Goal: Information Seeking & Learning: Learn about a topic

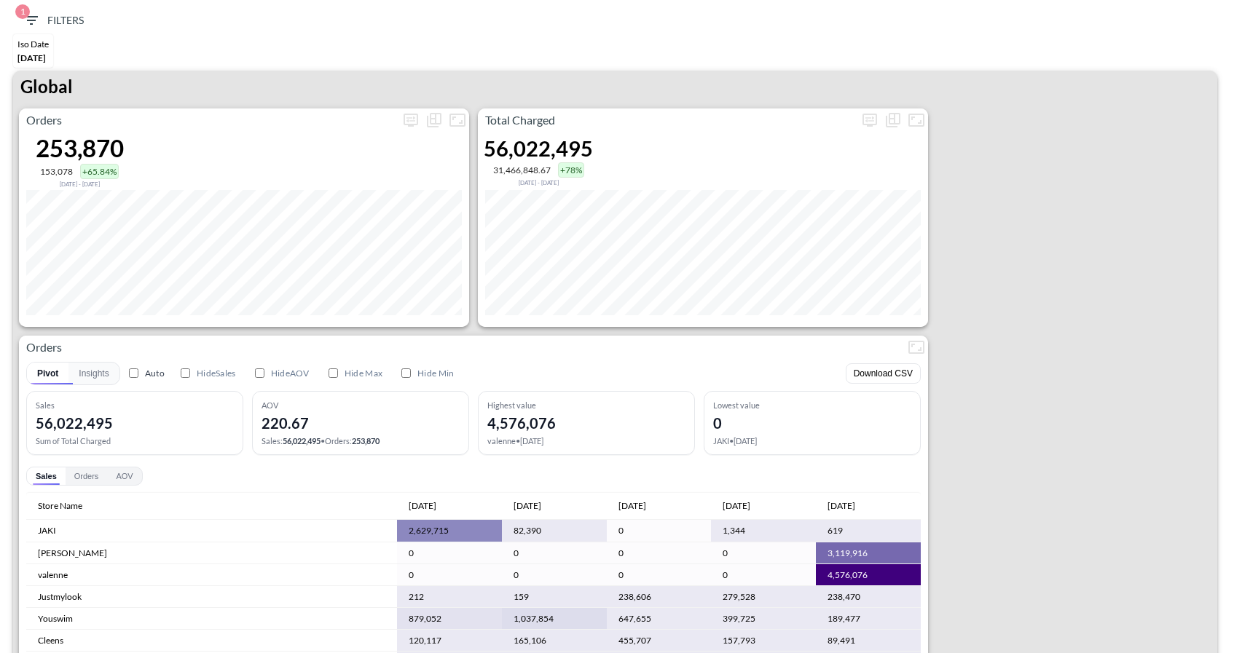
scroll to position [2638, 0]
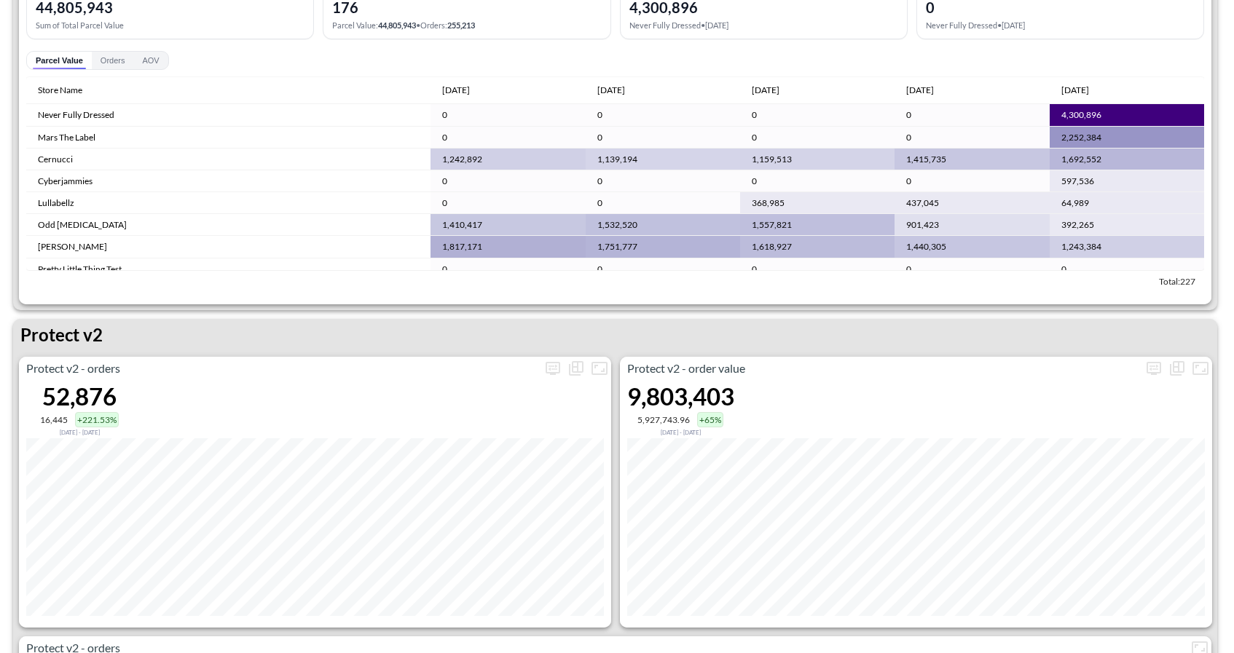
scroll to position [2614, 0]
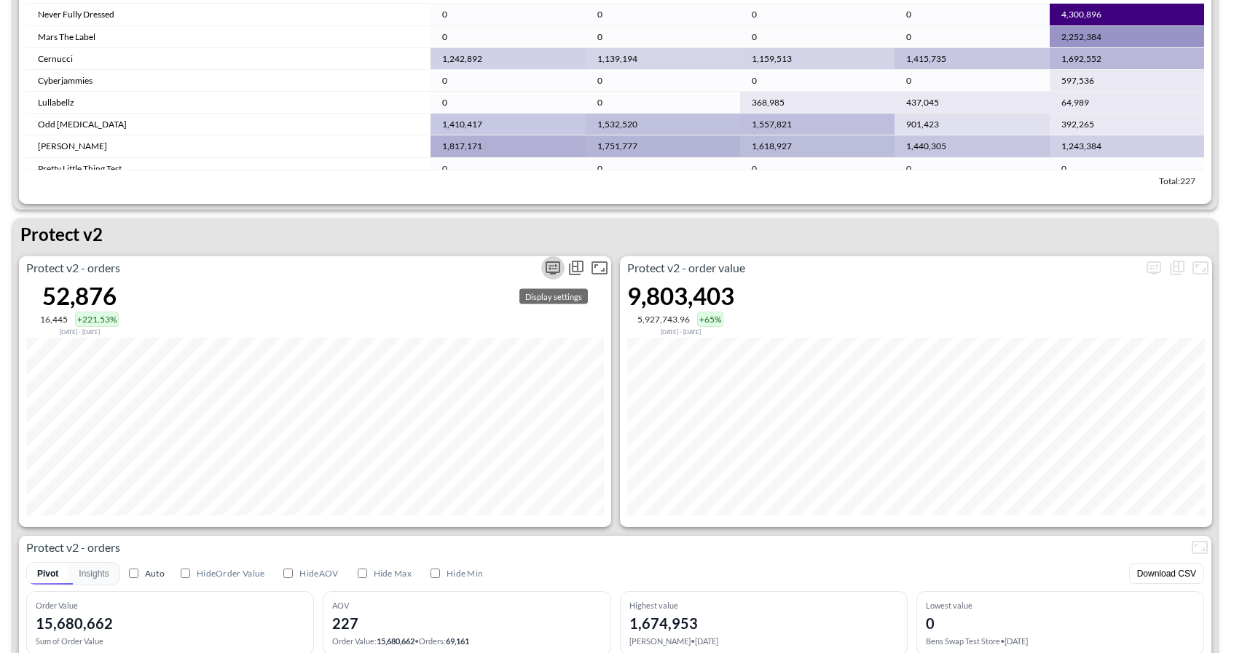
click at [546, 275] on icon "more" at bounding box center [552, 267] width 17 height 17
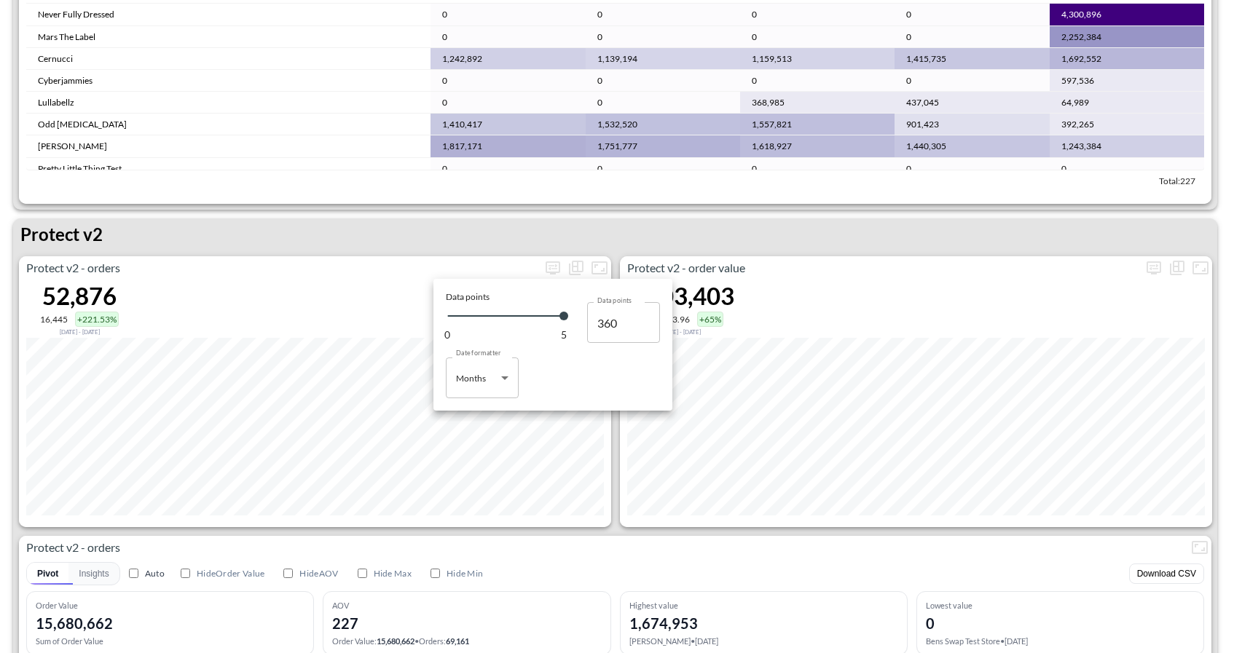
click at [500, 375] on body "BI.P.EYE, Interactive Analytics Dashboards 1 Filters Iso Date [DATE] Global Ord…" at bounding box center [617, 326] width 1234 height 653
click at [476, 413] on div "Days" at bounding box center [466, 415] width 19 height 13
type input "Days"
type input "153"
click at [597, 233] on div at bounding box center [617, 326] width 1234 height 653
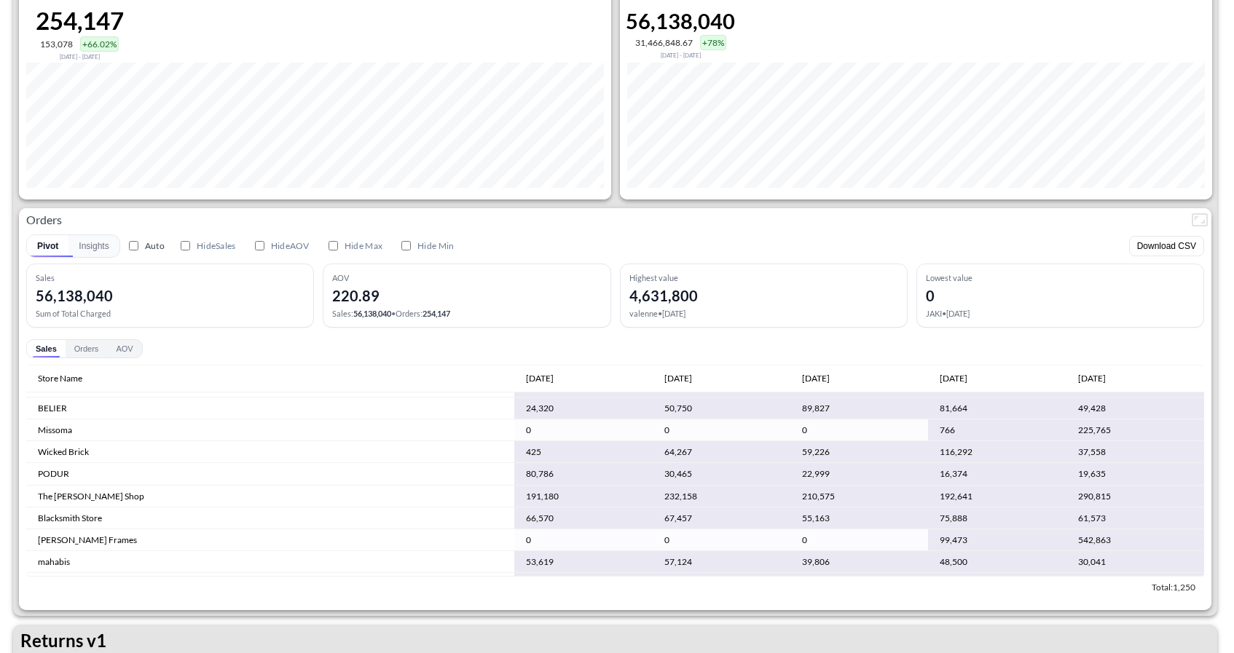
scroll to position [3909, 0]
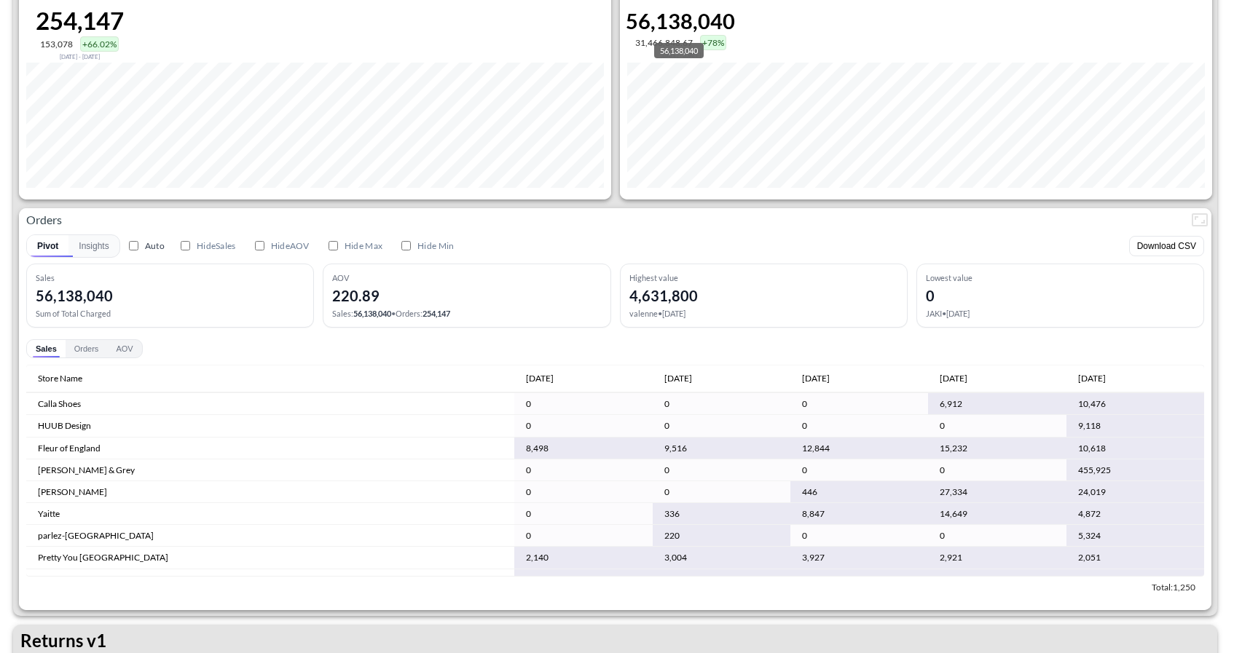
click at [734, 9] on div "56,138,040" at bounding box center [680, 20] width 109 height 25
